Goal: Transaction & Acquisition: Purchase product/service

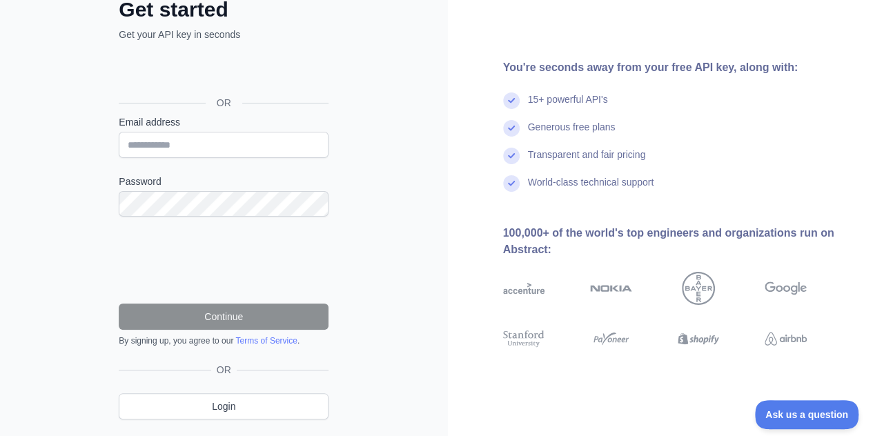
scroll to position [127, 0]
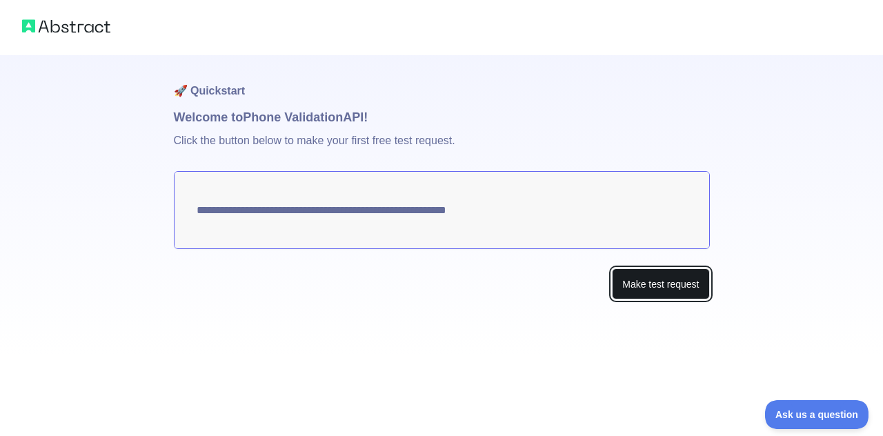
click at [631, 279] on button "Make test request" at bounding box center [660, 283] width 97 height 31
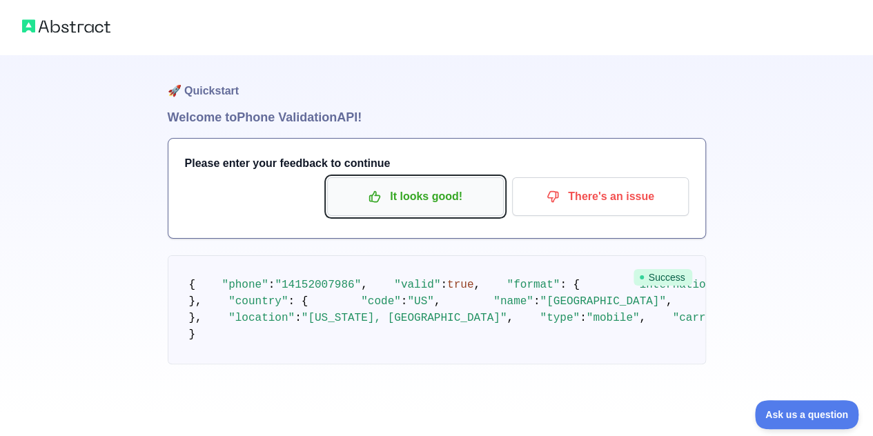
click at [450, 210] on button "It looks good!" at bounding box center [415, 196] width 177 height 39
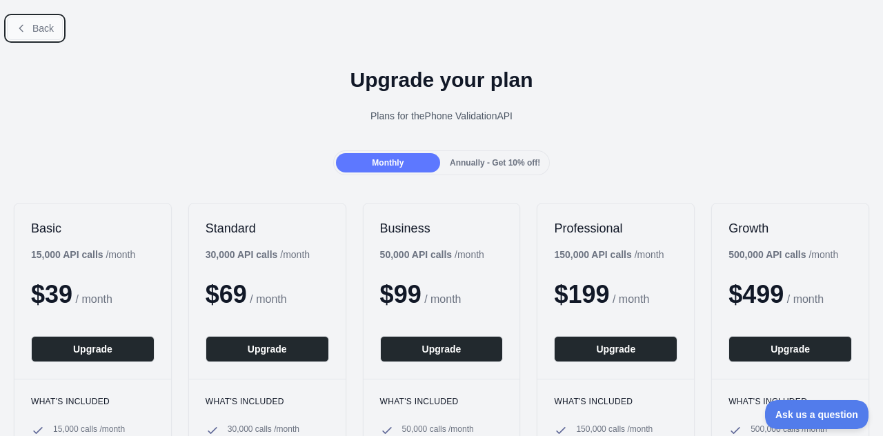
click at [32, 17] on button "Back" at bounding box center [35, 28] width 56 height 23
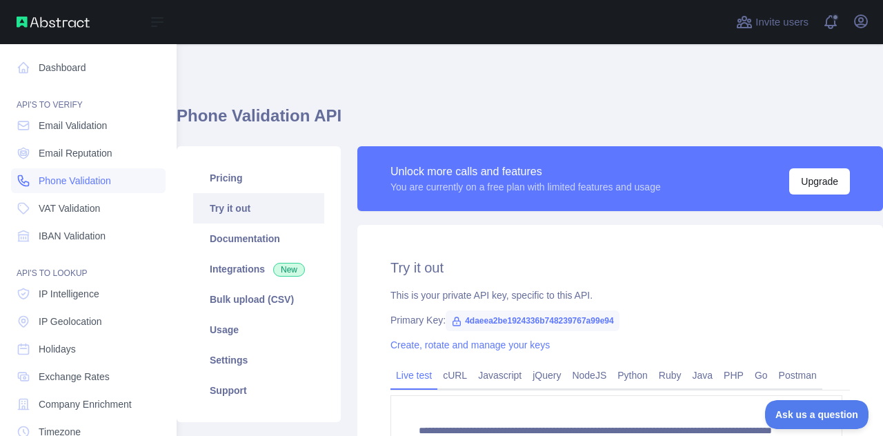
click at [75, 175] on span "Phone Validation" at bounding box center [75, 181] width 72 height 14
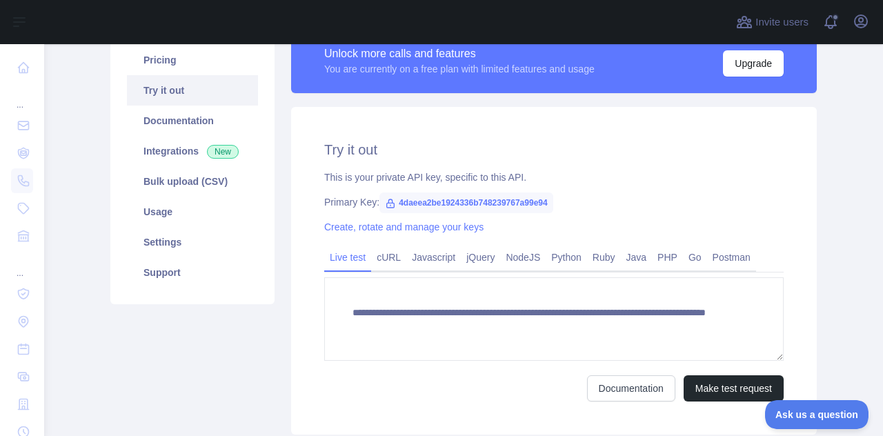
scroll to position [69, 0]
